Goal: Information Seeking & Learning: Check status

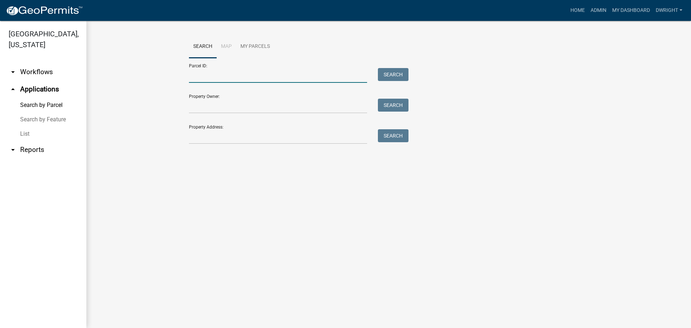
click at [208, 72] on input "Parcel ID:" at bounding box center [278, 75] width 178 height 15
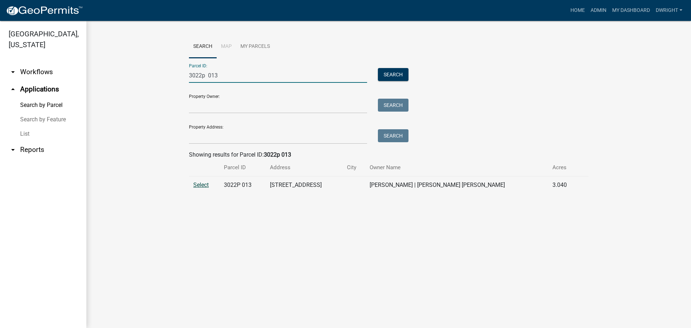
type input "3022p 013"
click at [201, 185] on span "Select" at bounding box center [200, 184] width 15 height 7
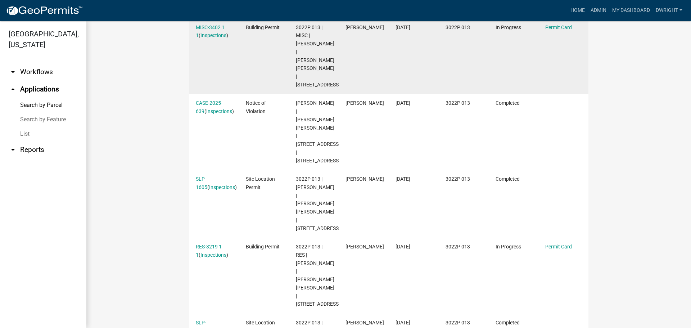
scroll to position [288, 0]
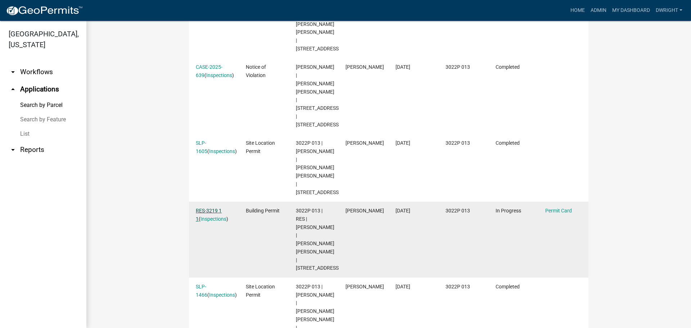
click at [212, 222] on link "RES-3219 1 1" at bounding box center [209, 215] width 26 height 14
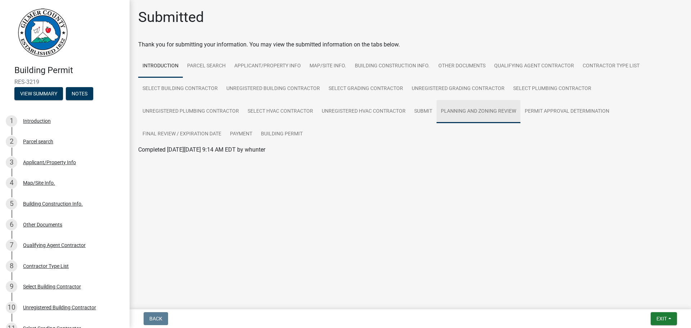
click at [459, 112] on link "Planning and Zoning Review" at bounding box center [479, 111] width 84 height 23
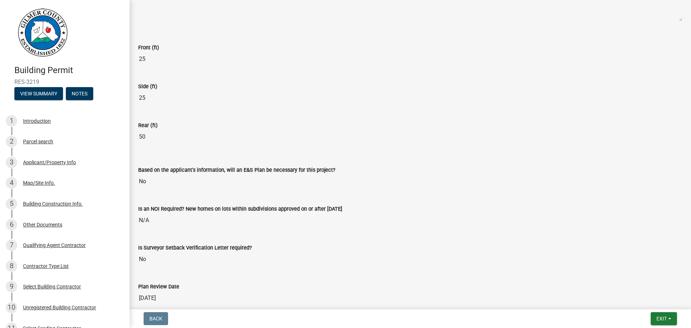
scroll to position [1524, 0]
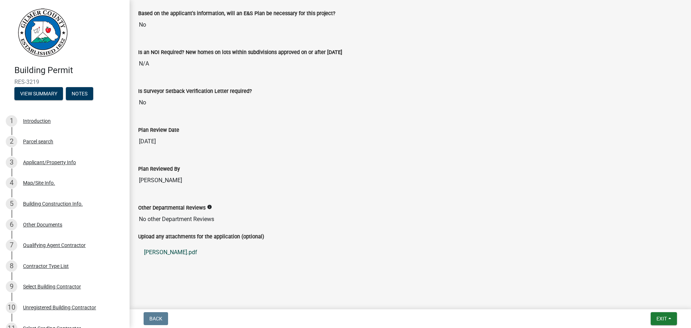
click at [157, 253] on link "[PERSON_NAME].pdf" at bounding box center [410, 252] width 544 height 17
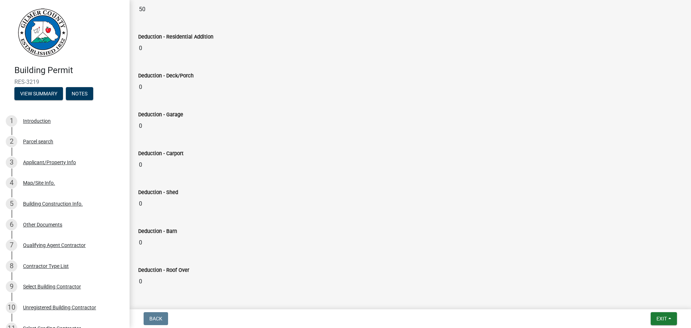
scroll to position [193, 0]
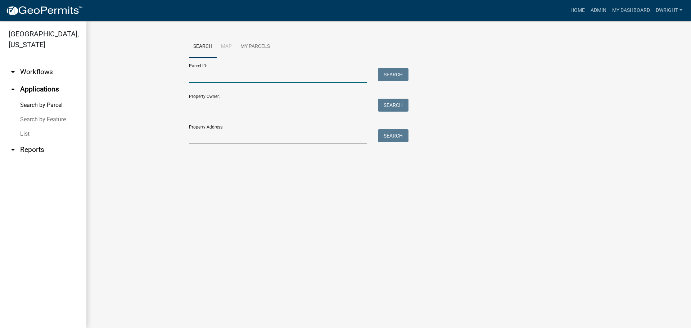
click at [231, 78] on input "Parcel ID:" at bounding box center [278, 75] width 178 height 15
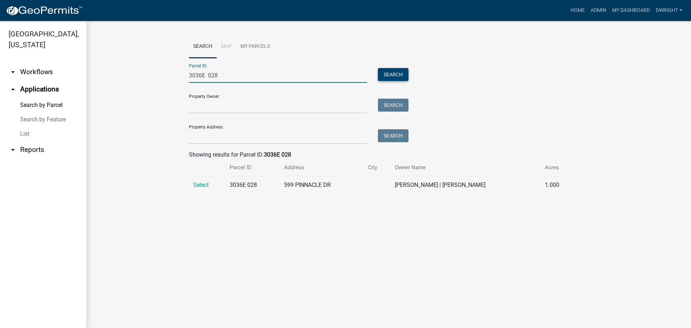
type input "3036E 028"
click at [397, 74] on button "Search" at bounding box center [393, 74] width 31 height 13
click at [204, 184] on span "Select" at bounding box center [200, 184] width 15 height 7
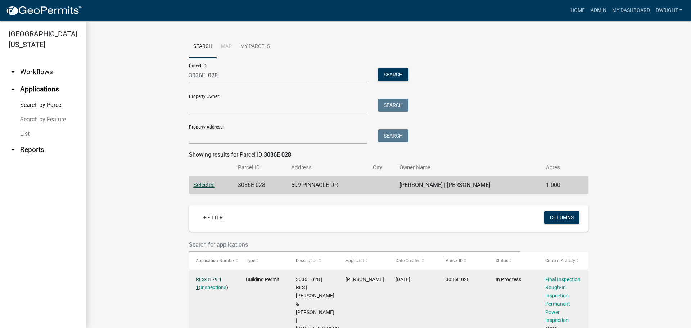
click at [210, 278] on link "RES-3179 1 1" at bounding box center [209, 283] width 26 height 14
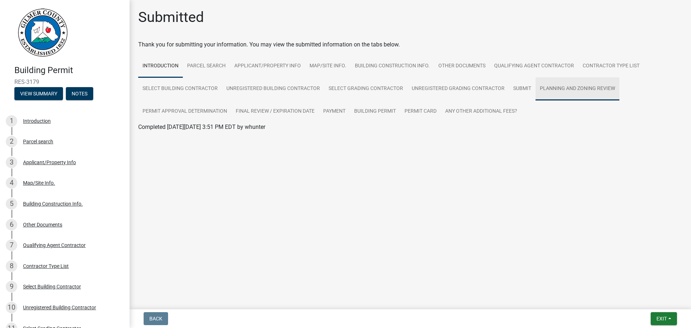
click at [550, 90] on link "Planning and Zoning Review" at bounding box center [578, 88] width 84 height 23
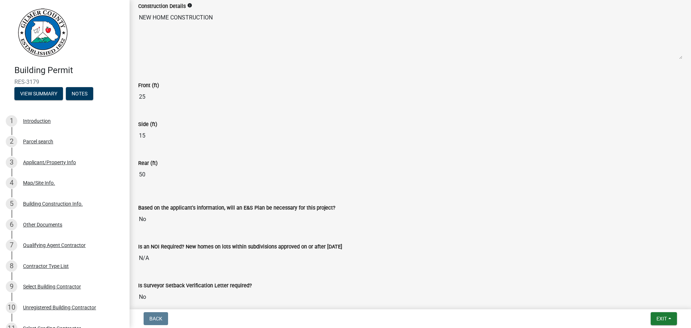
scroll to position [1526, 0]
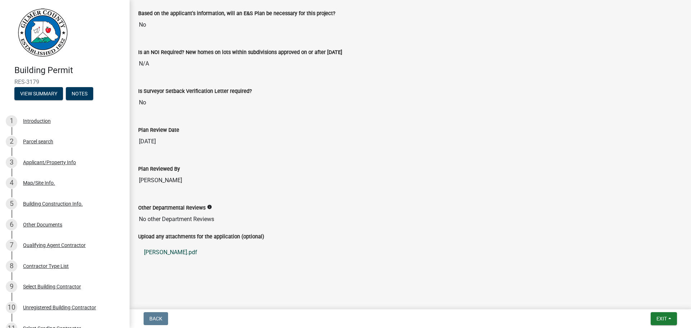
click at [161, 253] on link "[PERSON_NAME].pdf" at bounding box center [410, 252] width 544 height 17
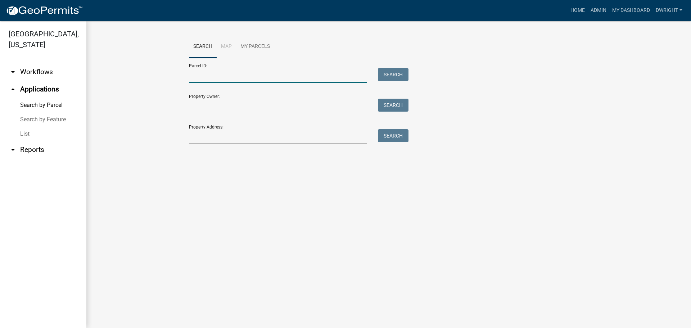
click at [247, 79] on input "Parcel ID:" at bounding box center [278, 75] width 178 height 15
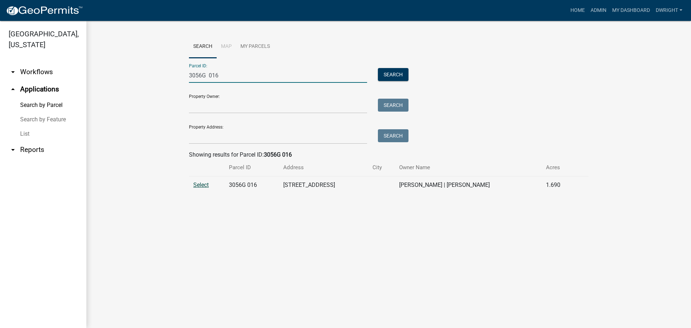
type input "3056G 016"
click at [204, 185] on span "Select" at bounding box center [200, 184] width 15 height 7
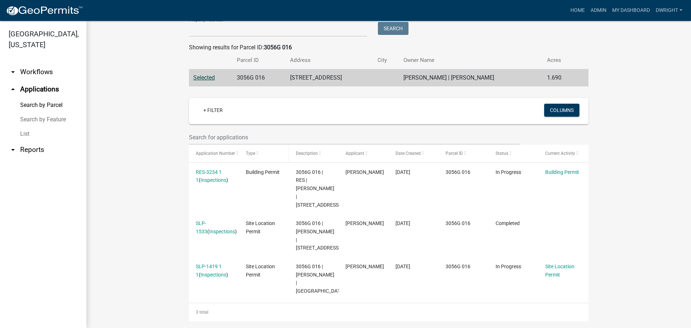
scroll to position [108, 0]
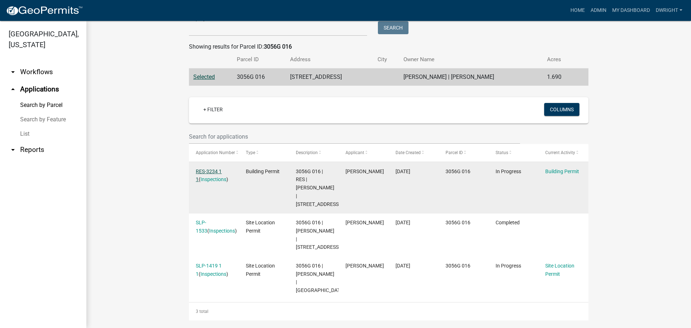
click at [204, 172] on link "RES-3234 1 1" at bounding box center [209, 175] width 26 height 14
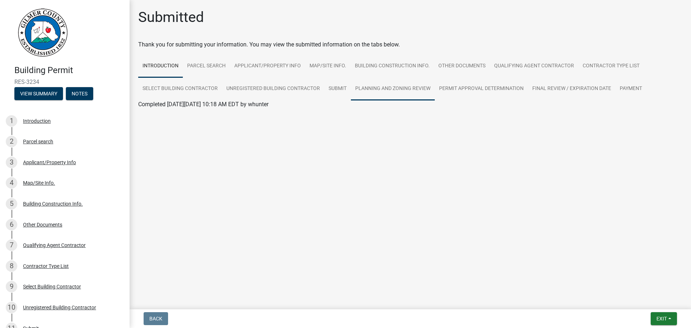
click at [392, 83] on link "Planning and Zoning Review" at bounding box center [393, 88] width 84 height 23
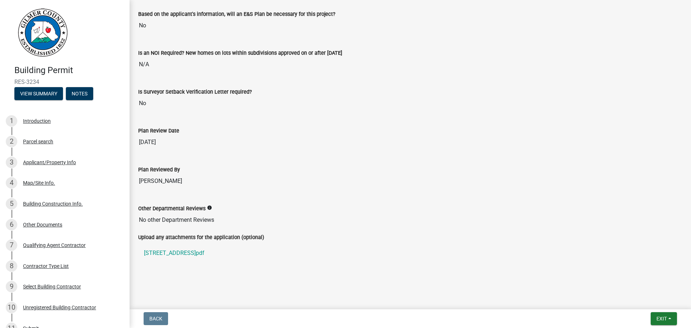
scroll to position [1479, 0]
click at [179, 251] on link "[STREET_ADDRESS]pdf" at bounding box center [410, 252] width 544 height 17
